Goal: Information Seeking & Learning: Find specific fact

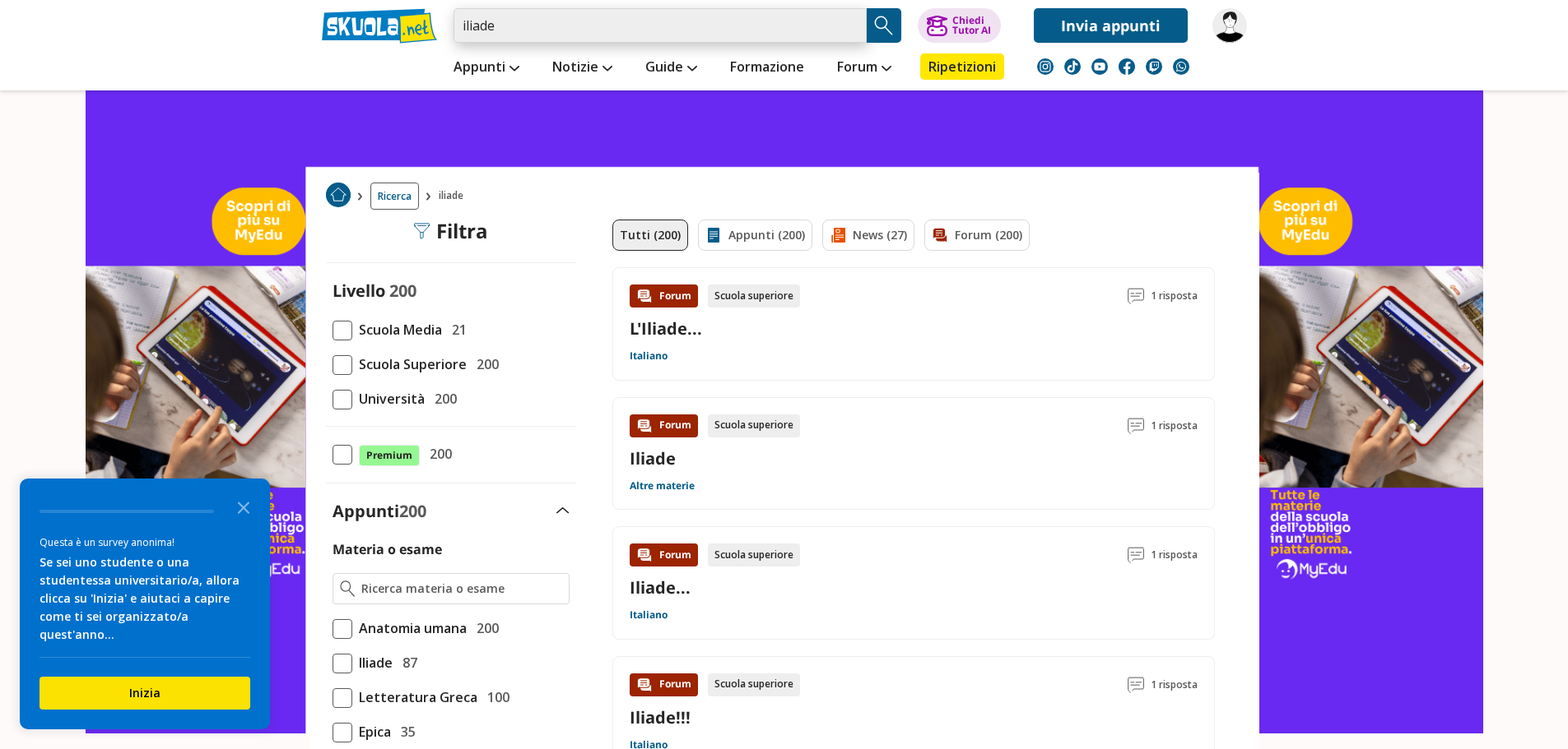
click at [501, 24] on input "iliade" at bounding box center [660, 26] width 413 height 35
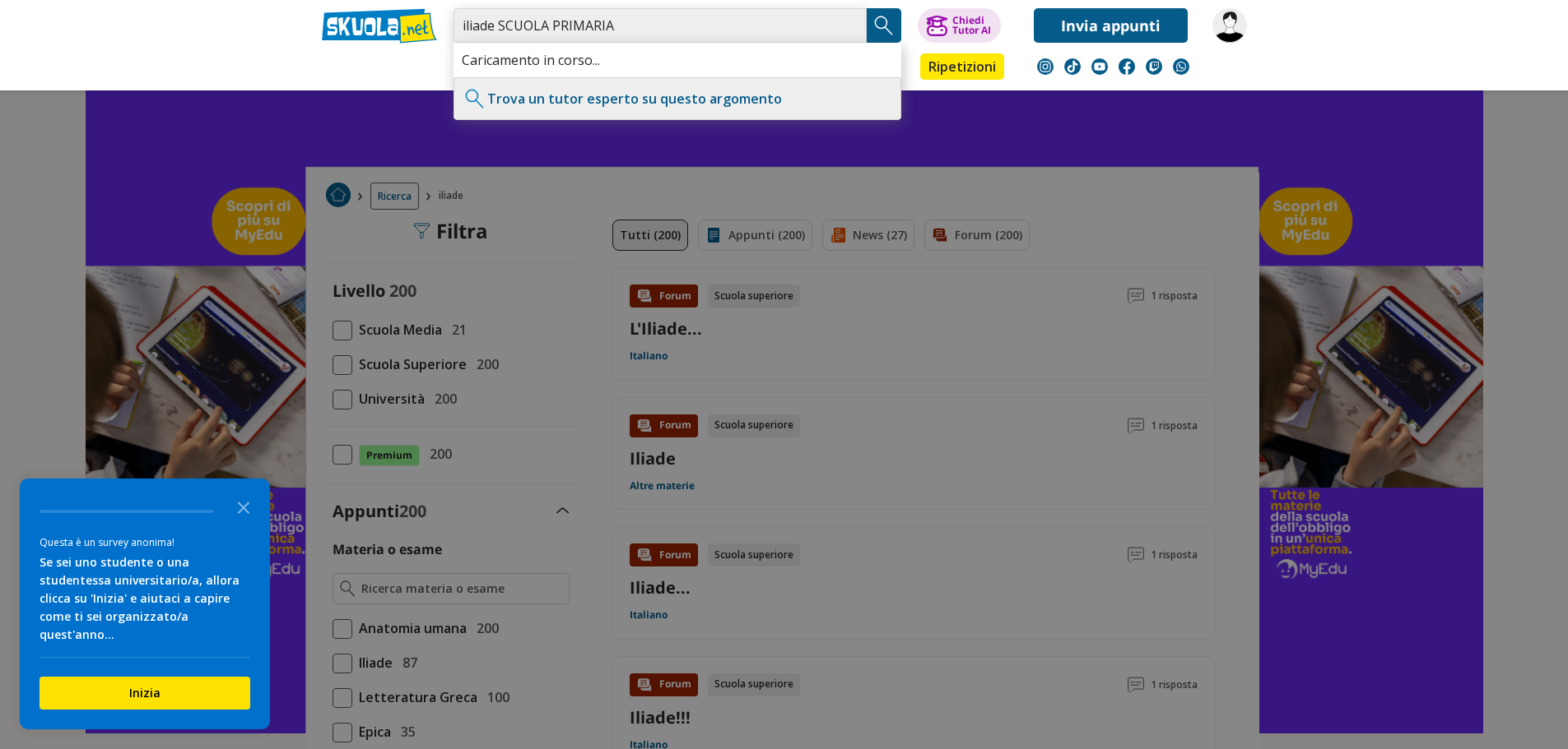
type input "iliade SCUOLA PRIMARIA"
click at [886, 21] on img "Search Button" at bounding box center [884, 26] width 25 height 25
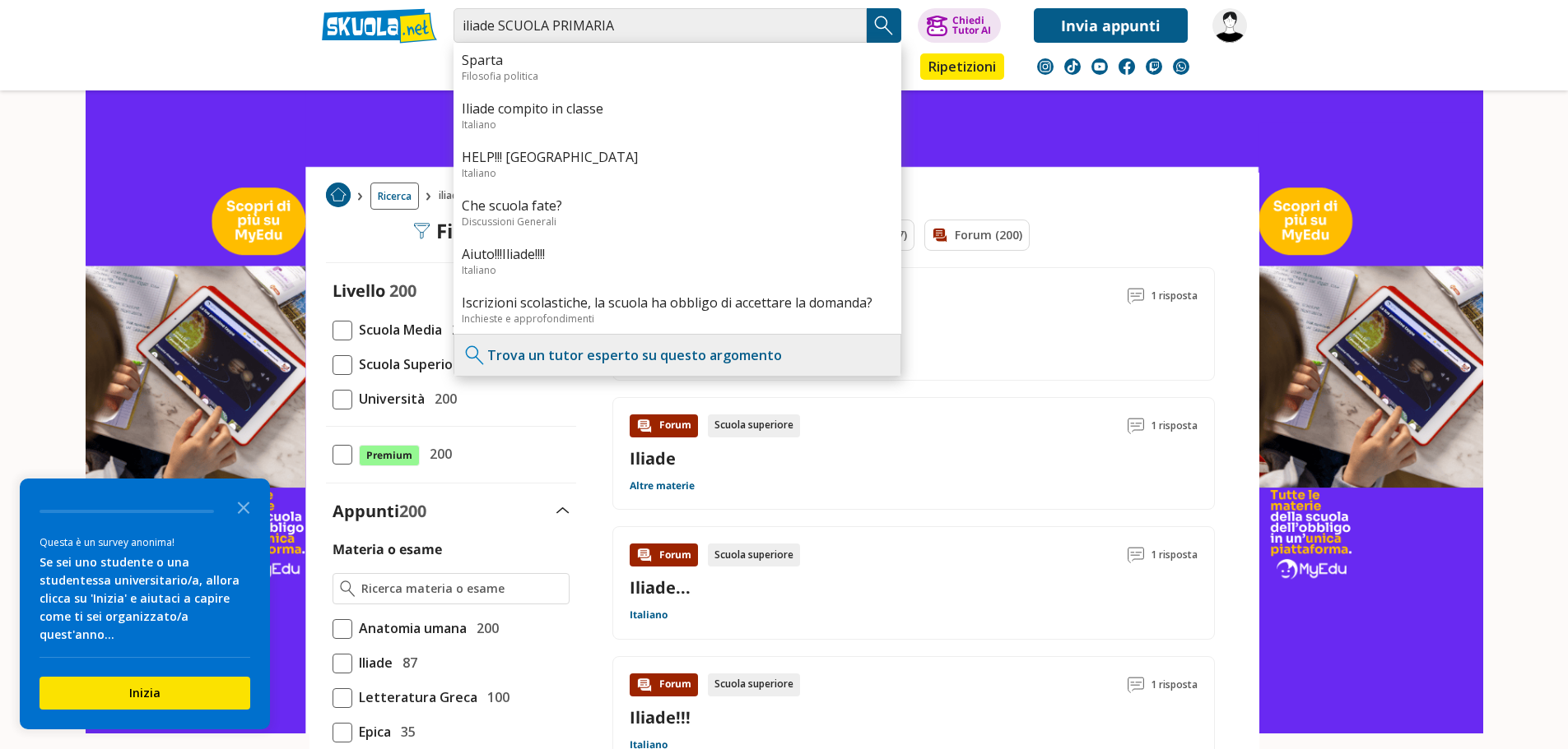
click at [1555, 371] on link at bounding box center [784, 346] width 1568 height 691
